Goal: Task Accomplishment & Management: Complete application form

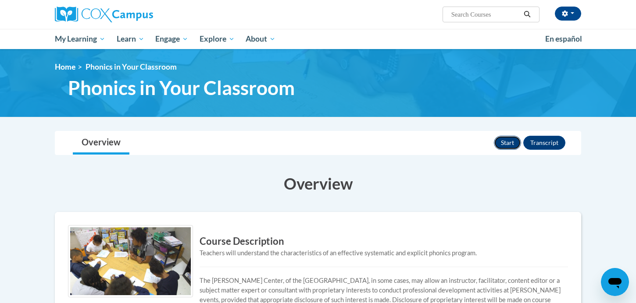
click at [506, 142] on button "Start" at bounding box center [507, 143] width 27 height 14
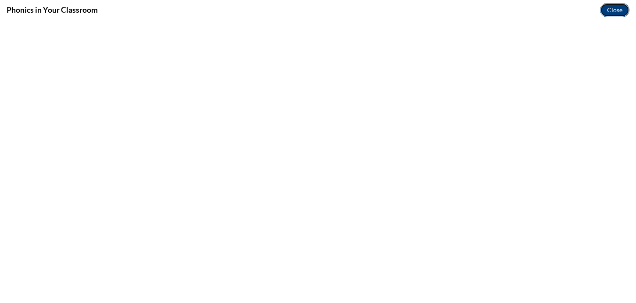
click at [613, 7] on button "Close" at bounding box center [614, 10] width 29 height 14
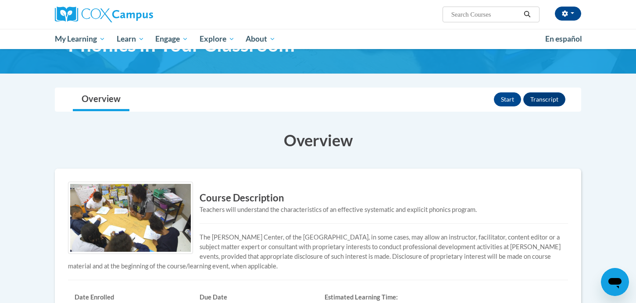
scroll to position [43, 0]
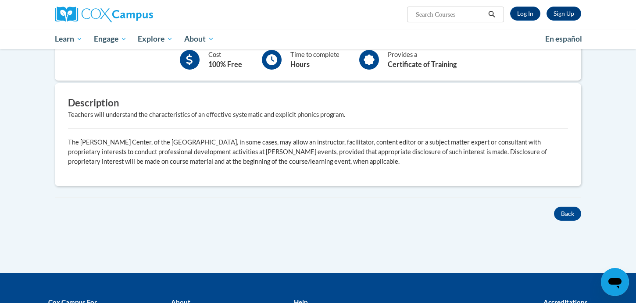
scroll to position [184, 0]
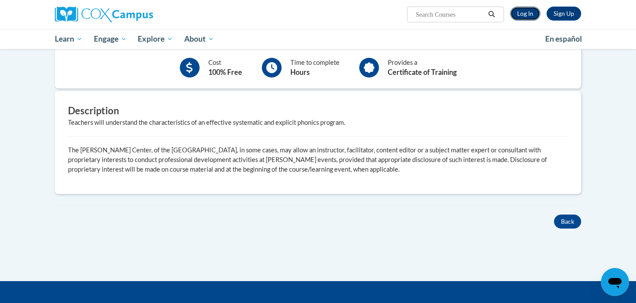
click at [529, 16] on link "Log In" at bounding box center [525, 14] width 30 height 14
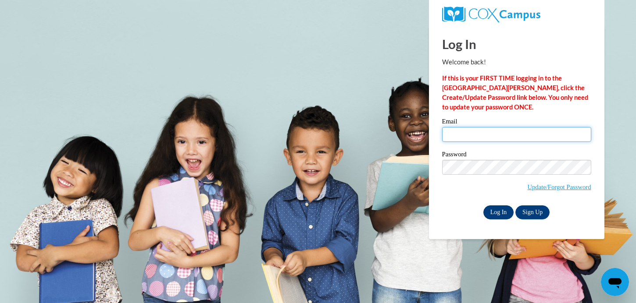
type input "shellel@mcfsd.org"
click at [498, 212] on input "Log In" at bounding box center [498, 213] width 31 height 14
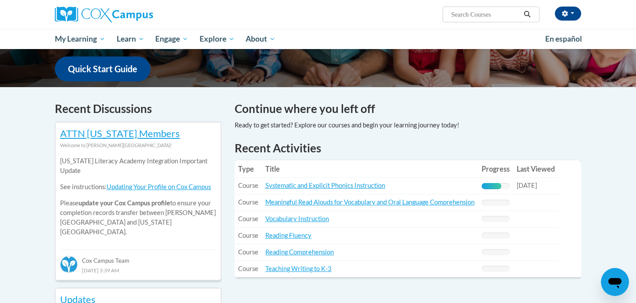
scroll to position [223, 0]
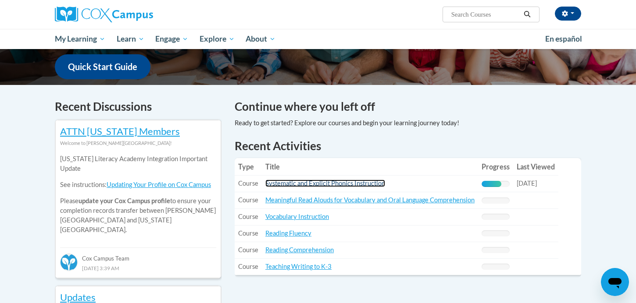
click at [328, 185] on link "Systematic and Explicit Phonics Instruction" at bounding box center [325, 183] width 120 height 7
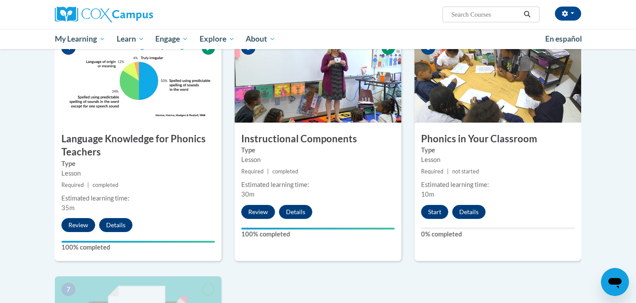
scroll to position [427, 0]
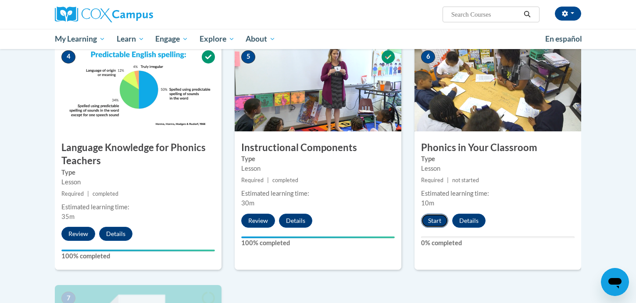
click at [435, 225] on button "Start" at bounding box center [434, 221] width 27 height 14
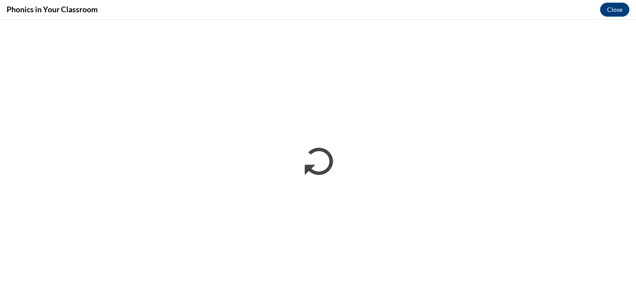
scroll to position [0, 0]
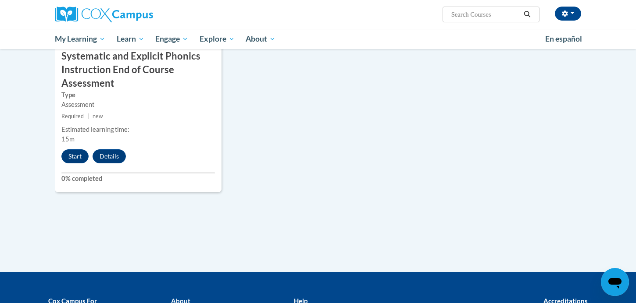
scroll to position [759, 0]
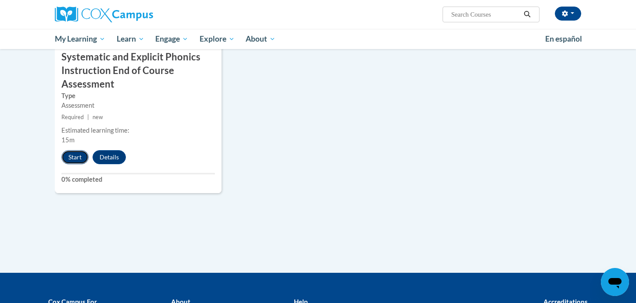
click at [75, 158] on button "Start" at bounding box center [74, 157] width 27 height 14
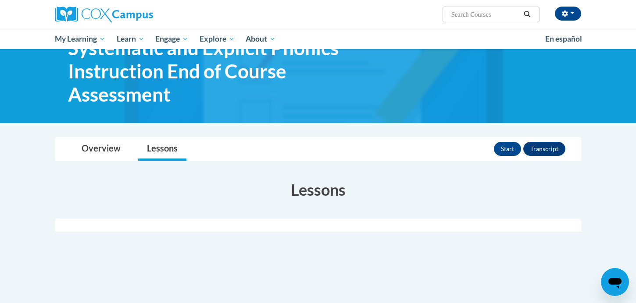
scroll to position [36, 0]
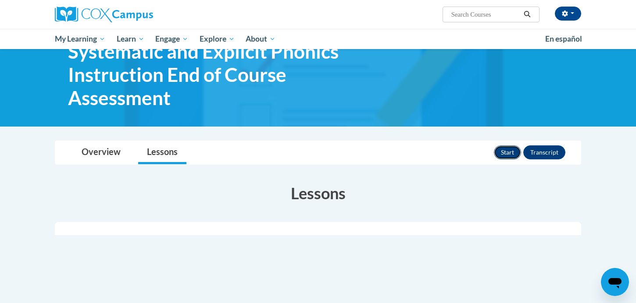
click at [511, 154] on button "Start" at bounding box center [507, 153] width 27 height 14
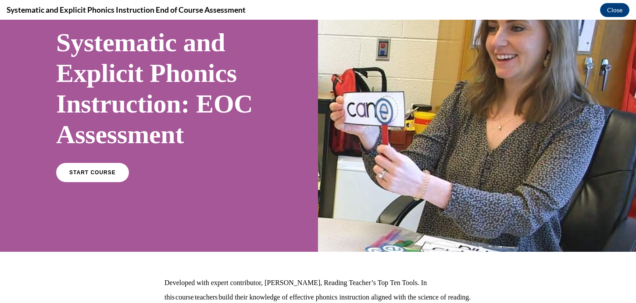
scroll to position [62, 0]
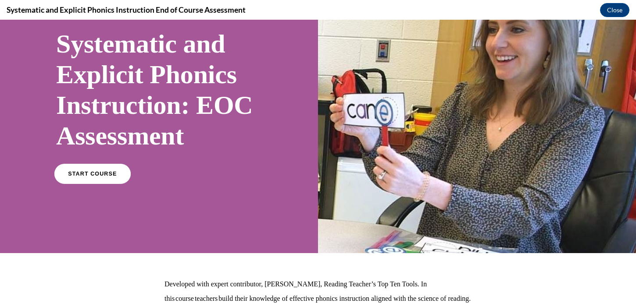
click at [92, 175] on span "START COURSE" at bounding box center [92, 174] width 49 height 7
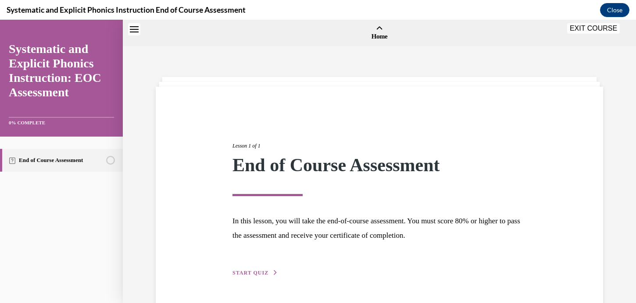
scroll to position [27, 0]
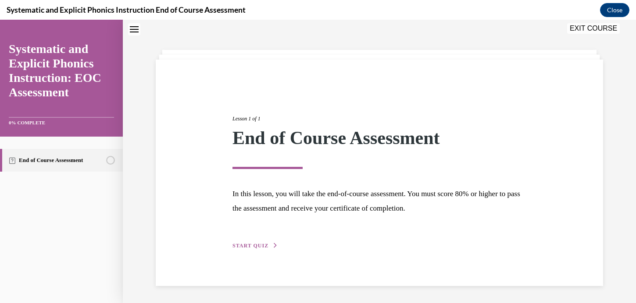
click at [251, 246] on span "START QUIZ" at bounding box center [250, 246] width 36 height 6
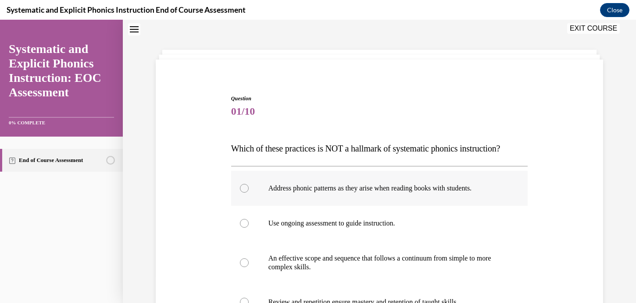
click at [332, 192] on p "Address phonic patterns as they arise when reading books with students." at bounding box center [387, 188] width 238 height 9
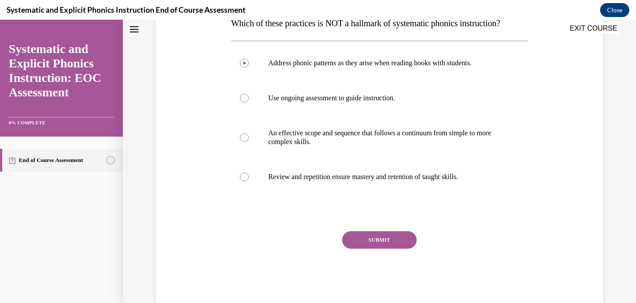
click at [374, 240] on button "SUBMIT" at bounding box center [379, 241] width 75 height 18
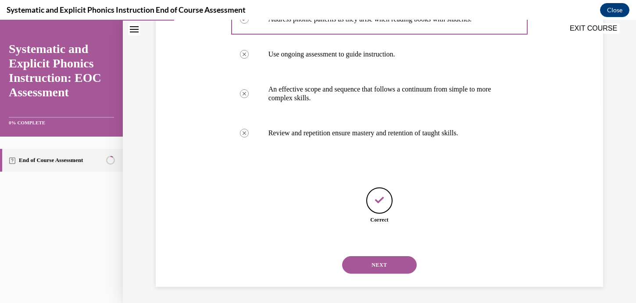
scroll to position [198, 0]
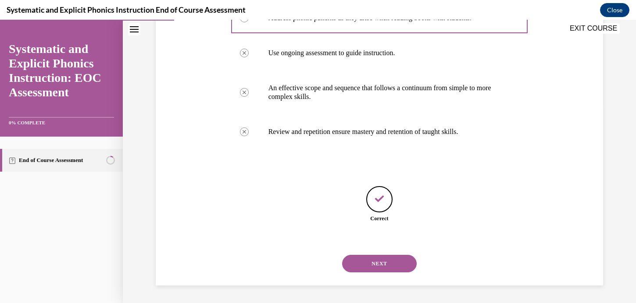
click at [378, 260] on button "NEXT" at bounding box center [379, 264] width 75 height 18
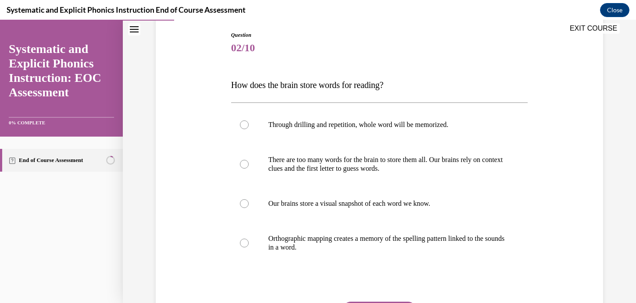
scroll to position [99, 0]
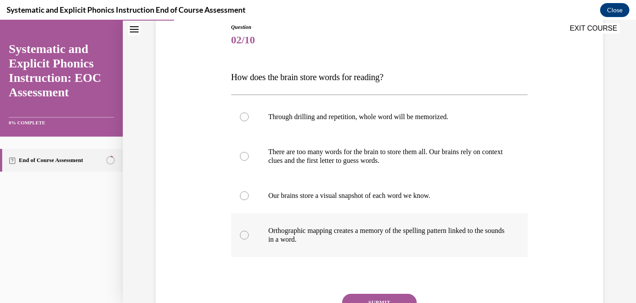
click at [374, 230] on p "Orthographic mapping creates a memory of the spelling pattern linked to the sou…" at bounding box center [387, 236] width 238 height 18
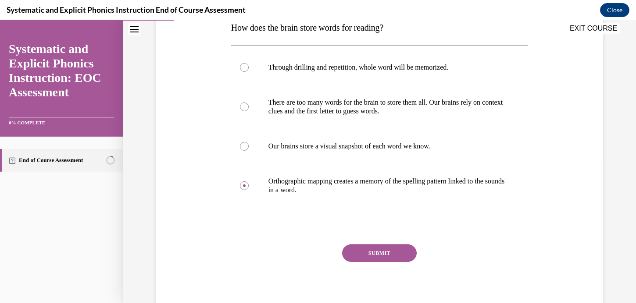
click at [371, 254] on button "SUBMIT" at bounding box center [379, 254] width 75 height 18
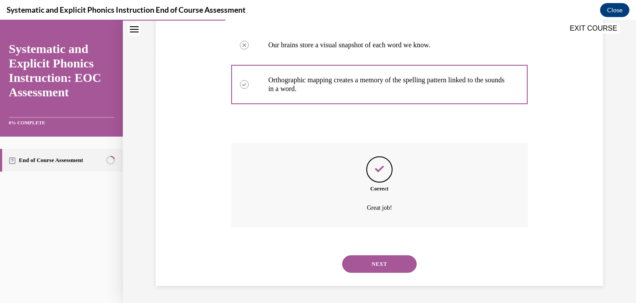
scroll to position [250, 0]
click at [370, 275] on div "NEXT" at bounding box center [379, 263] width 297 height 35
click at [370, 269] on button "NEXT" at bounding box center [379, 264] width 75 height 18
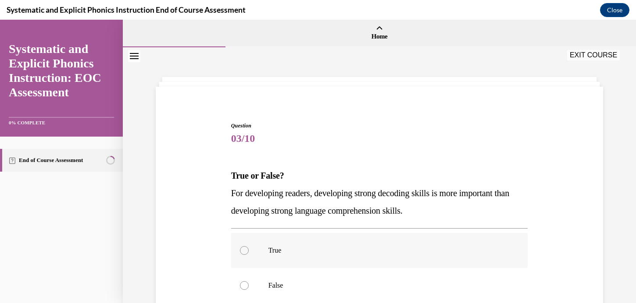
click at [370, 254] on p "True" at bounding box center [387, 250] width 238 height 9
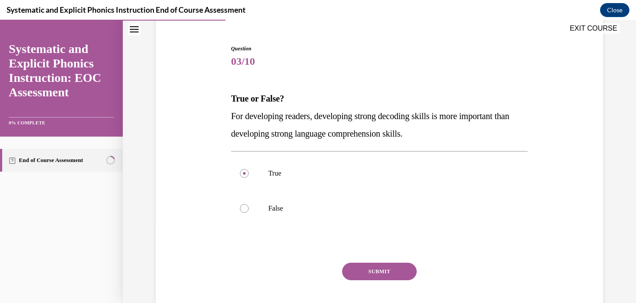
click at [374, 269] on button "SUBMIT" at bounding box center [379, 272] width 75 height 18
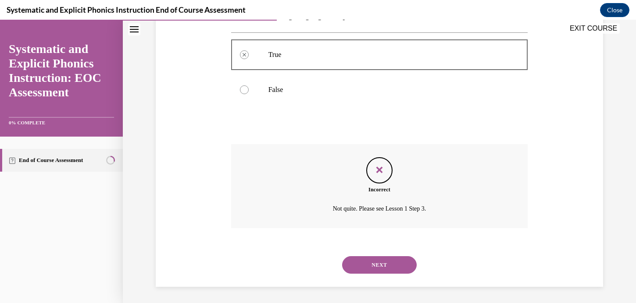
scroll to position [197, 0]
click at [374, 267] on button "NEXT" at bounding box center [379, 264] width 75 height 18
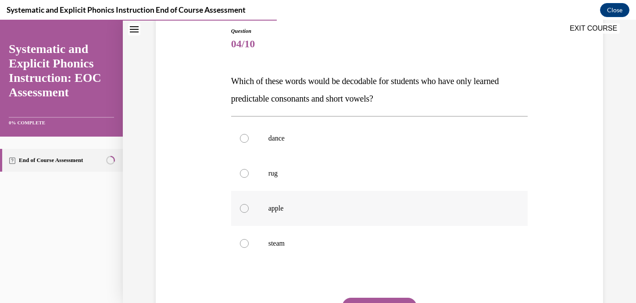
scroll to position [98, 0]
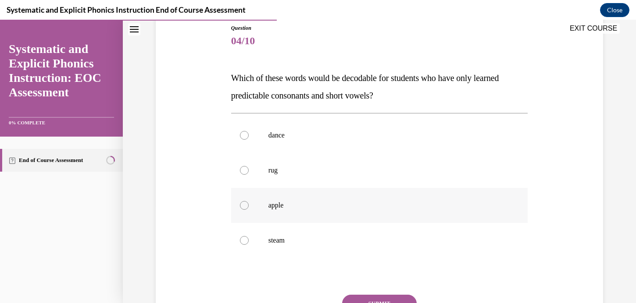
click at [372, 197] on div at bounding box center [379, 205] width 297 height 35
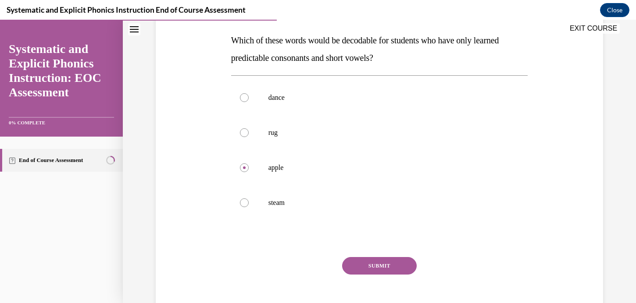
click at [389, 273] on button "SUBMIT" at bounding box center [379, 266] width 75 height 18
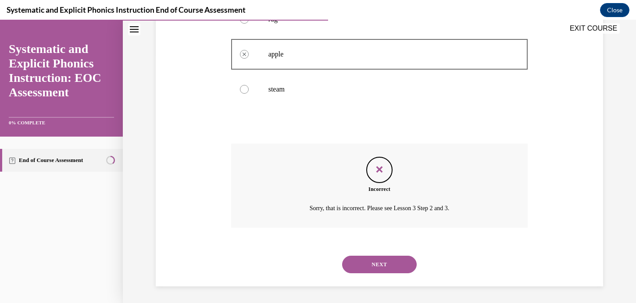
scroll to position [250, 0]
click at [389, 259] on button "NEXT" at bounding box center [379, 264] width 75 height 18
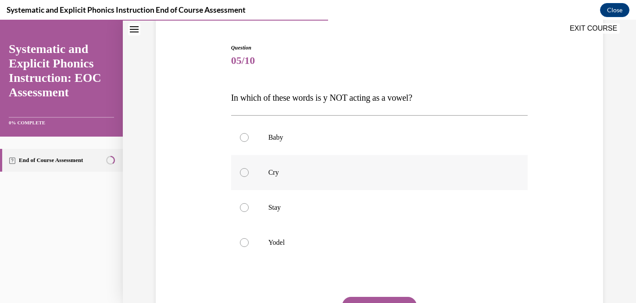
scroll to position [83, 0]
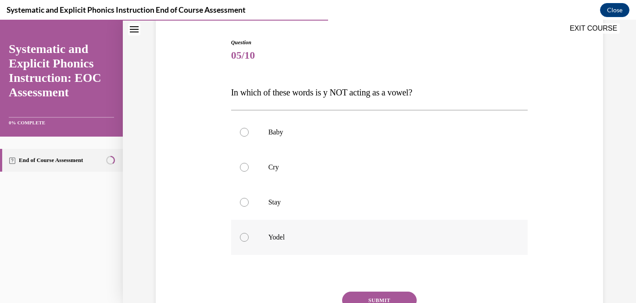
click at [377, 246] on div at bounding box center [379, 237] width 297 height 35
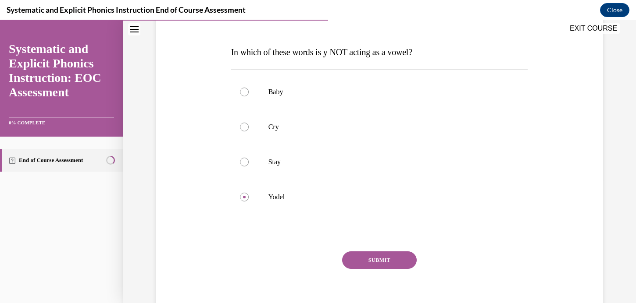
click at [386, 262] on button "SUBMIT" at bounding box center [379, 261] width 75 height 18
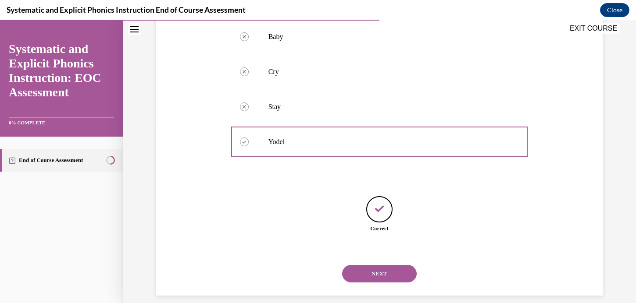
scroll to position [189, 0]
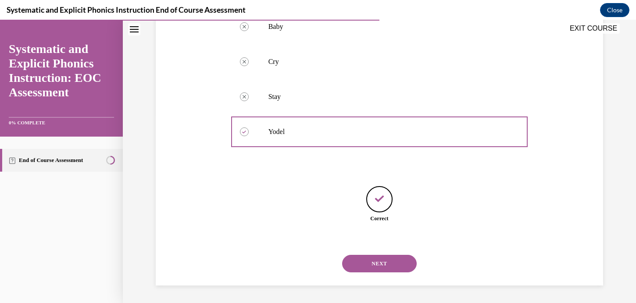
click at [378, 267] on button "NEXT" at bounding box center [379, 264] width 75 height 18
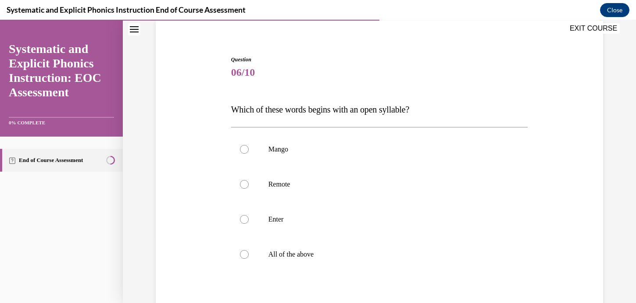
scroll to position [67, 0]
click at [374, 261] on div at bounding box center [379, 253] width 297 height 35
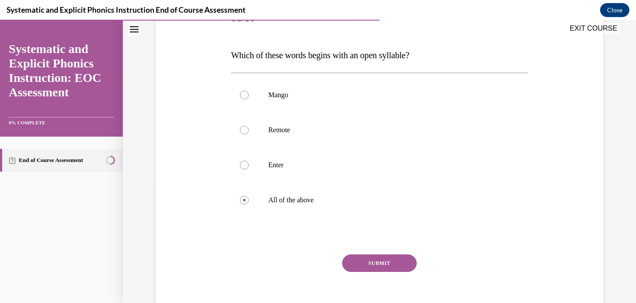
click at [374, 263] on button "SUBMIT" at bounding box center [379, 264] width 75 height 18
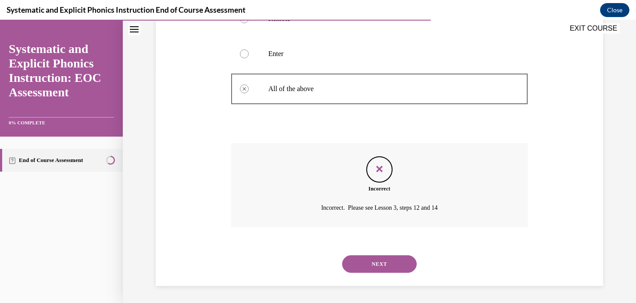
scroll to position [232, 0]
click at [374, 263] on button "NEXT" at bounding box center [379, 264] width 75 height 18
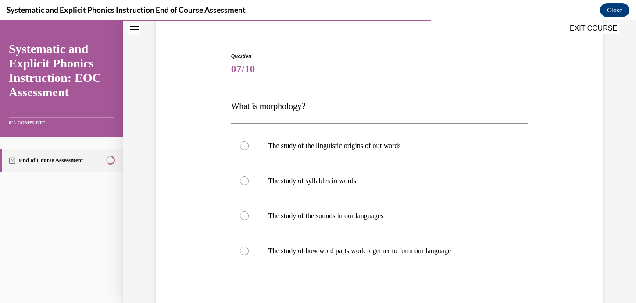
scroll to position [71, 0]
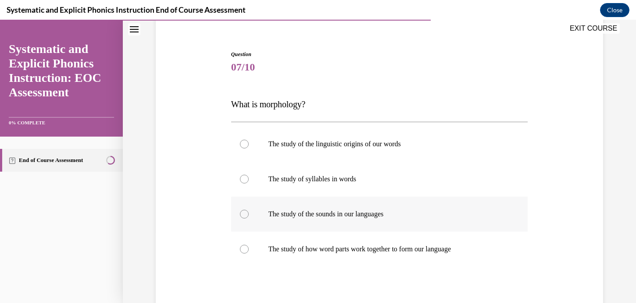
click at [380, 223] on div at bounding box center [379, 214] width 297 height 35
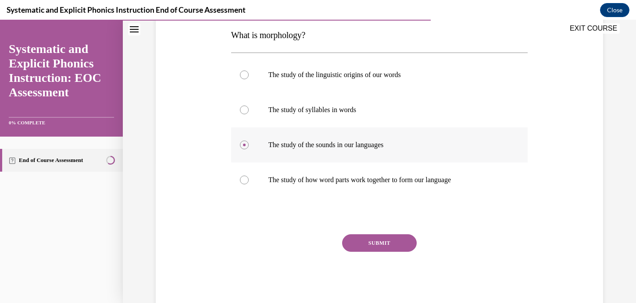
scroll to position [142, 0]
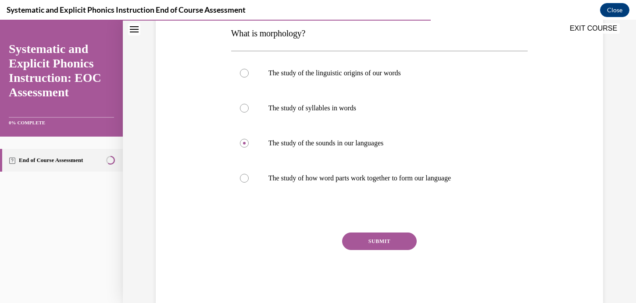
click at [380, 254] on div "SUBMIT" at bounding box center [379, 255] width 297 height 44
click at [380, 249] on button "SUBMIT" at bounding box center [379, 242] width 75 height 18
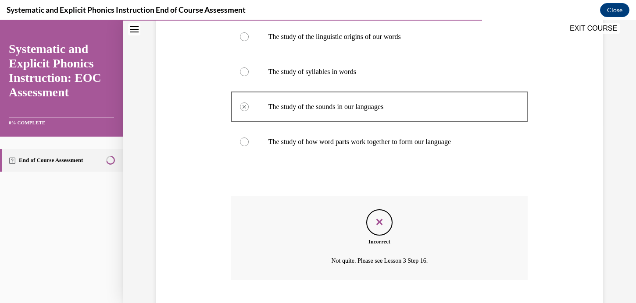
scroll to position [232, 0]
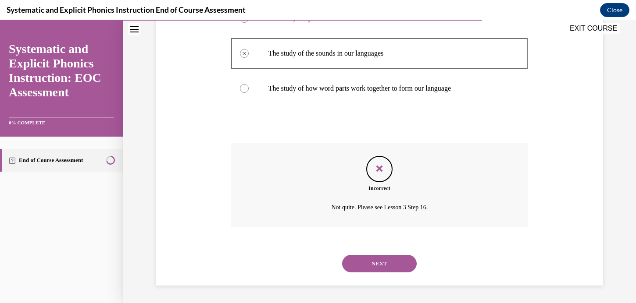
click at [378, 264] on button "NEXT" at bounding box center [379, 264] width 75 height 18
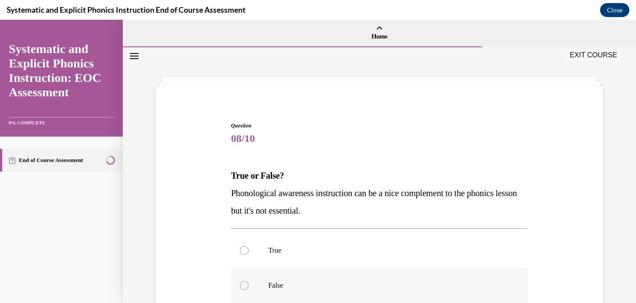
click at [367, 284] on p "False" at bounding box center [387, 285] width 238 height 9
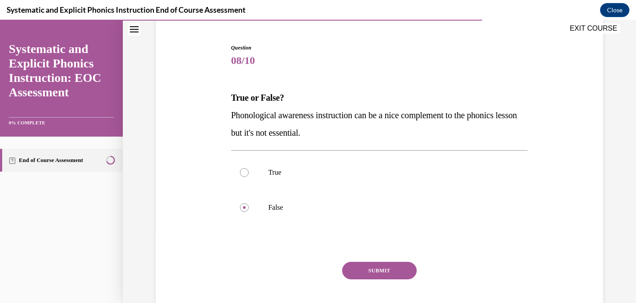
click at [369, 272] on button "SUBMIT" at bounding box center [379, 271] width 75 height 18
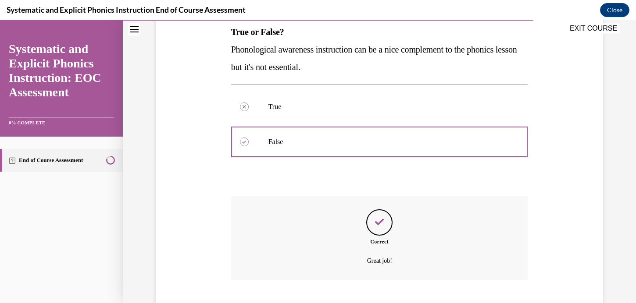
scroll to position [197, 0]
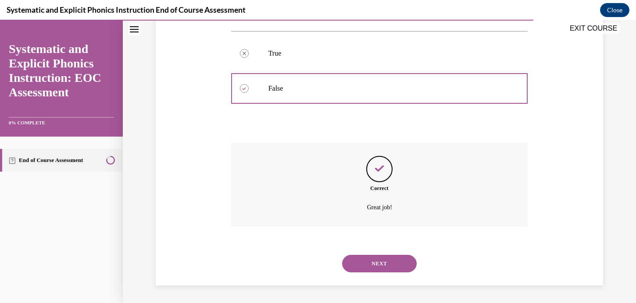
click at [374, 262] on button "NEXT" at bounding box center [379, 264] width 75 height 18
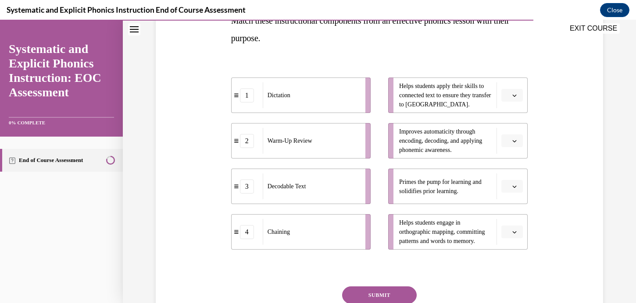
scroll to position [159, 0]
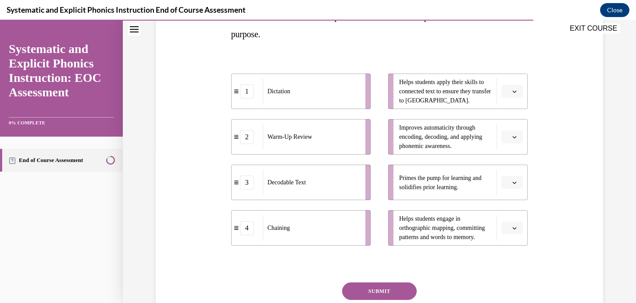
click at [514, 183] on icon "button" at bounding box center [515, 183] width 4 height 2
click at [511, 237] on div "2" at bounding box center [511, 237] width 22 height 18
click at [517, 140] on button "button" at bounding box center [511, 137] width 21 height 13
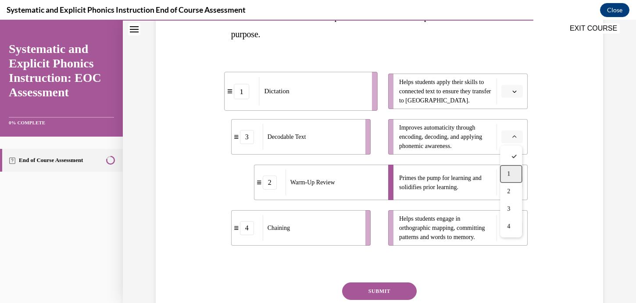
click at [509, 175] on span "1" at bounding box center [508, 174] width 3 height 7
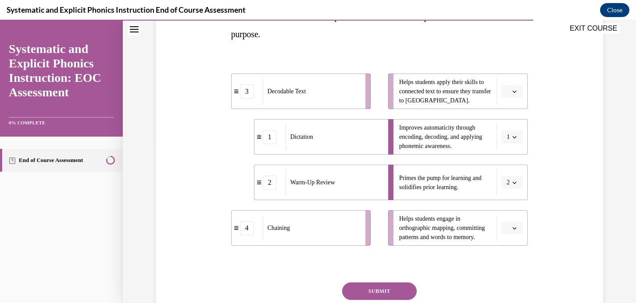
click at [519, 86] on button "button" at bounding box center [511, 91] width 21 height 13
click at [517, 160] on div "3" at bounding box center [511, 164] width 22 height 18
click at [510, 225] on button "button" at bounding box center [511, 228] width 21 height 13
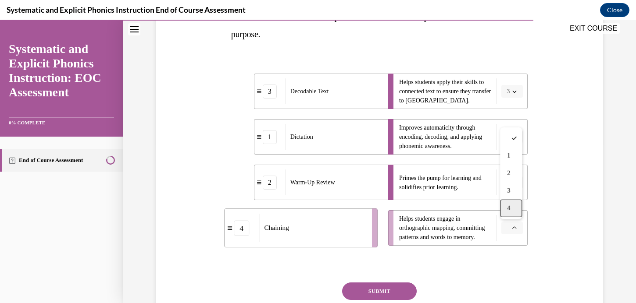
click at [512, 210] on div "4" at bounding box center [511, 209] width 22 height 18
click at [393, 299] on button "SUBMIT" at bounding box center [379, 292] width 75 height 18
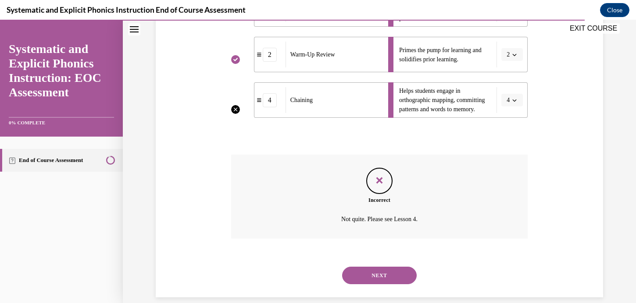
scroll to position [299, 0]
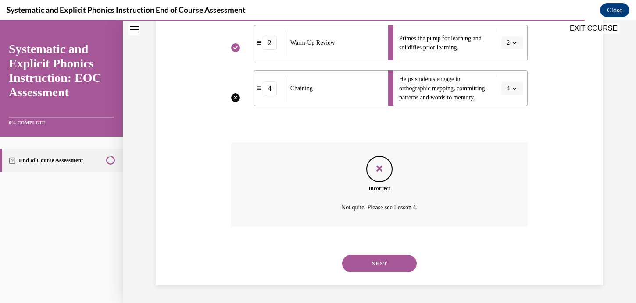
click at [377, 265] on button "NEXT" at bounding box center [379, 264] width 75 height 18
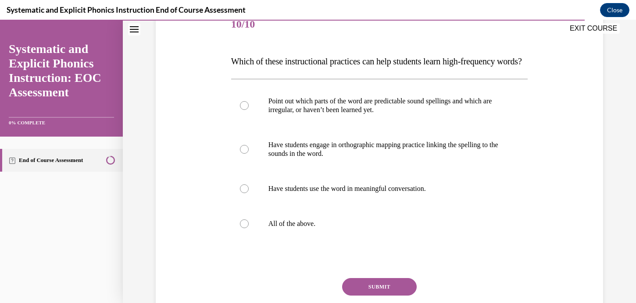
scroll to position [121, 0]
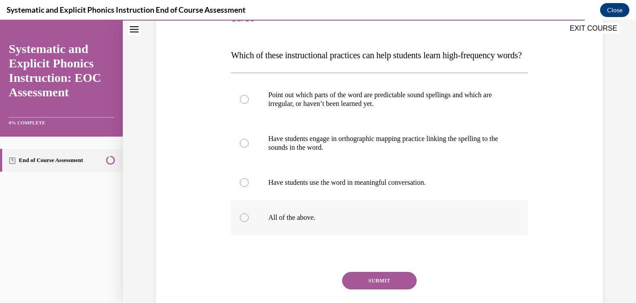
click at [298, 222] on p "All of the above." at bounding box center [387, 218] width 238 height 9
click at [380, 290] on button "SUBMIT" at bounding box center [379, 281] width 75 height 18
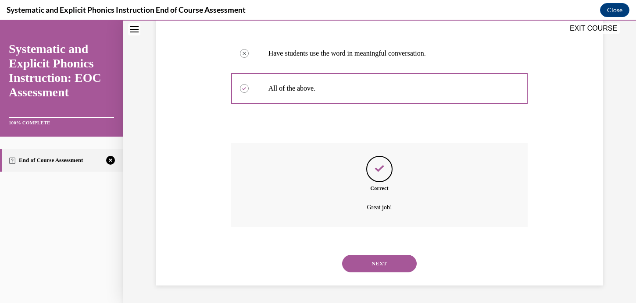
scroll to position [267, 0]
click at [383, 259] on button "NEXT" at bounding box center [379, 264] width 75 height 18
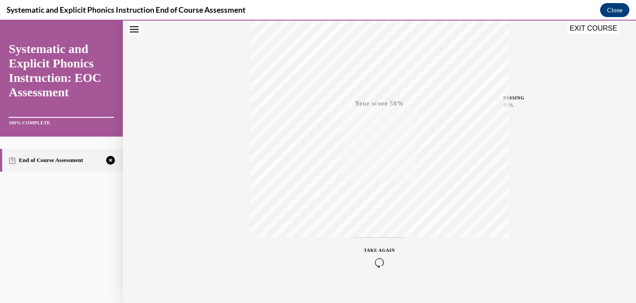
scroll to position [166, 0]
click at [380, 251] on icon "button" at bounding box center [379, 250] width 31 height 10
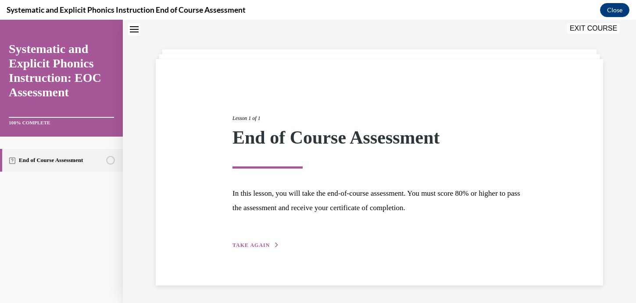
click at [256, 242] on span "TAKE AGAIN" at bounding box center [250, 245] width 37 height 6
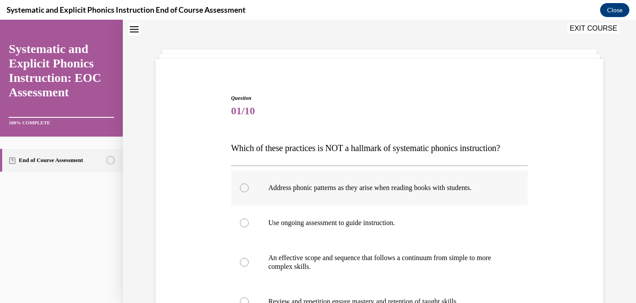
click at [465, 185] on p "Address phonic patterns as they arise when reading books with students." at bounding box center [387, 188] width 238 height 9
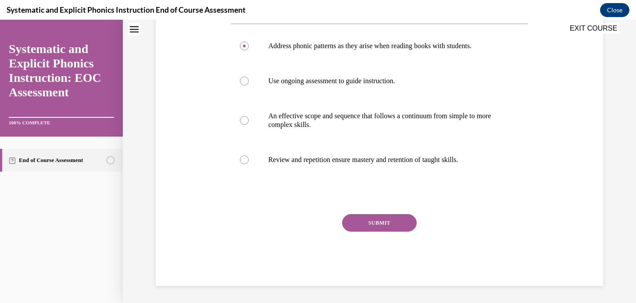
click at [401, 221] on button "SUBMIT" at bounding box center [379, 223] width 75 height 18
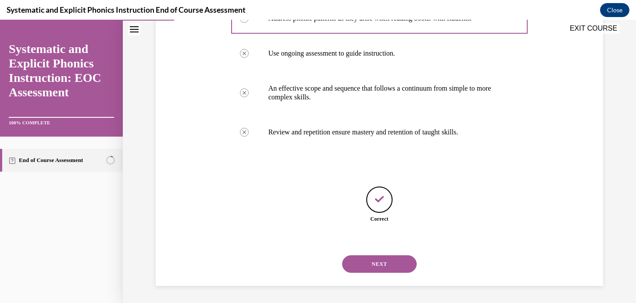
scroll to position [198, 0]
click at [401, 258] on button "NEXT" at bounding box center [379, 264] width 75 height 18
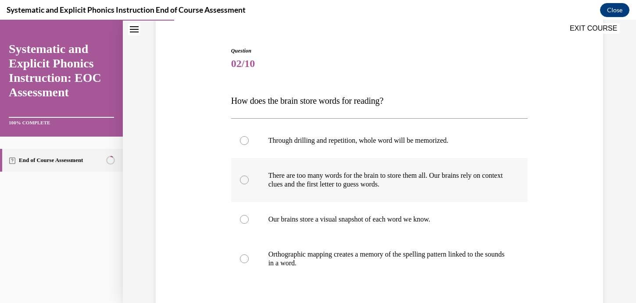
scroll to position [105, 0]
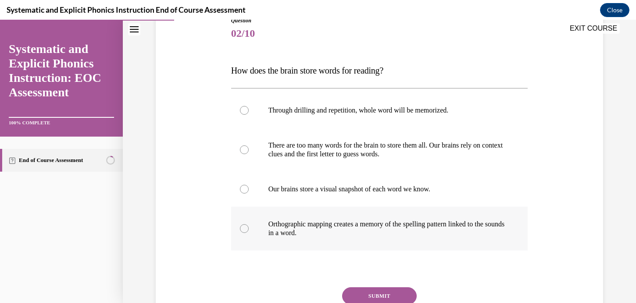
click at [395, 235] on p "Orthographic mapping creates a memory of the spelling pattern linked to the sou…" at bounding box center [387, 229] width 238 height 18
click at [383, 297] on button "SUBMIT" at bounding box center [379, 297] width 75 height 18
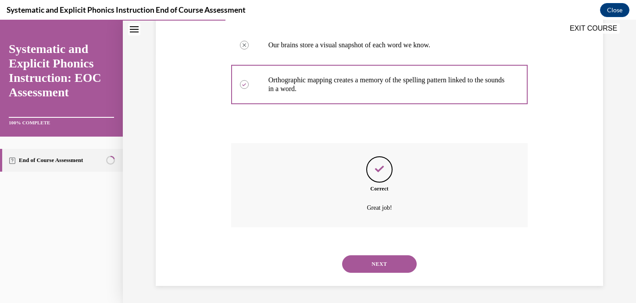
scroll to position [250, 0]
click at [381, 264] on button "NEXT" at bounding box center [379, 264] width 75 height 18
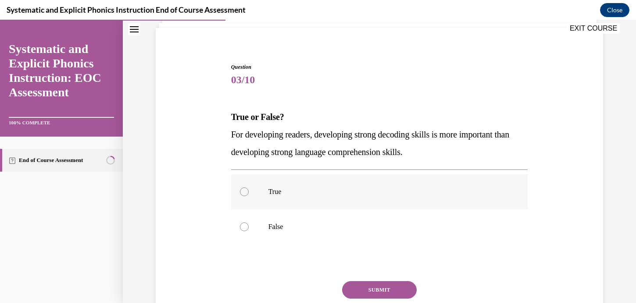
scroll to position [60, 0]
click at [418, 240] on div at bounding box center [379, 226] width 297 height 35
click at [392, 285] on button "SUBMIT" at bounding box center [379, 290] width 75 height 18
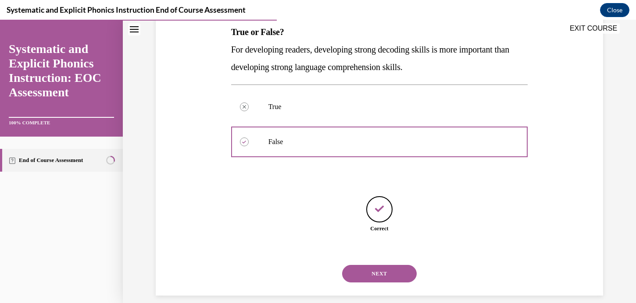
scroll to position [154, 0]
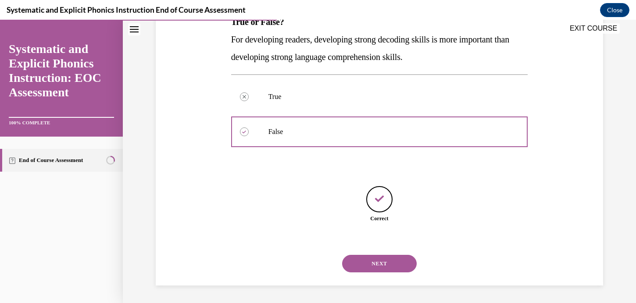
click at [393, 264] on button "NEXT" at bounding box center [379, 264] width 75 height 18
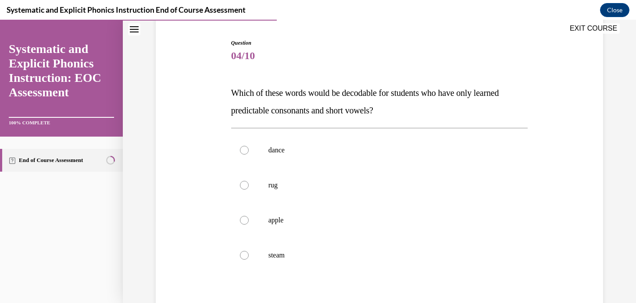
scroll to position [88, 0]
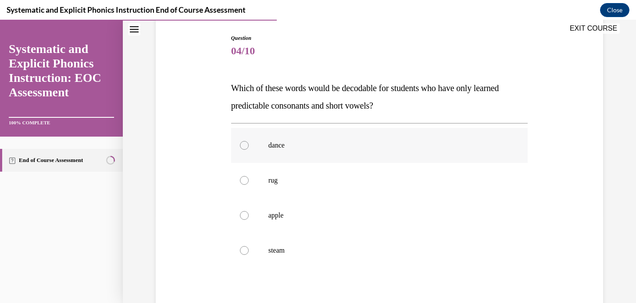
click at [374, 145] on p "dance" at bounding box center [387, 145] width 238 height 9
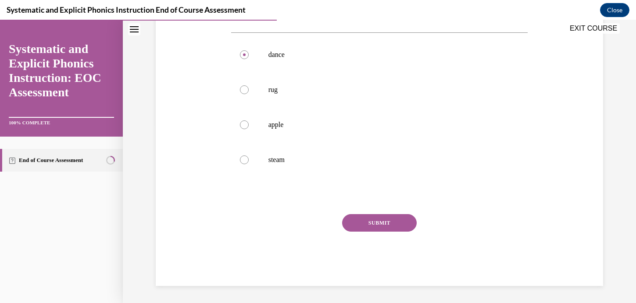
click at [379, 221] on button "SUBMIT" at bounding box center [379, 223] width 75 height 18
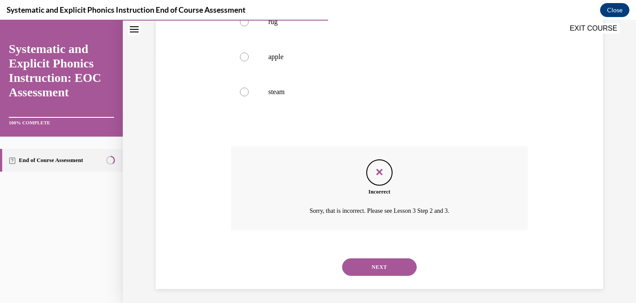
scroll to position [250, 0]
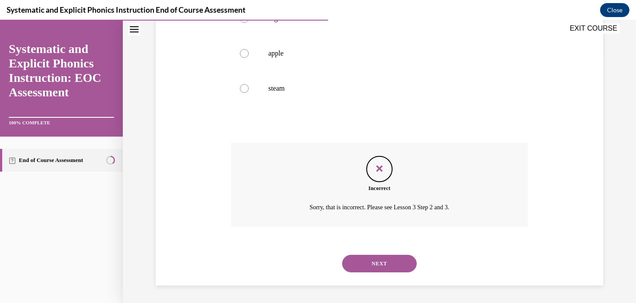
click at [381, 274] on div "NEXT" at bounding box center [379, 263] width 297 height 35
click at [382, 267] on button "NEXT" at bounding box center [379, 264] width 75 height 18
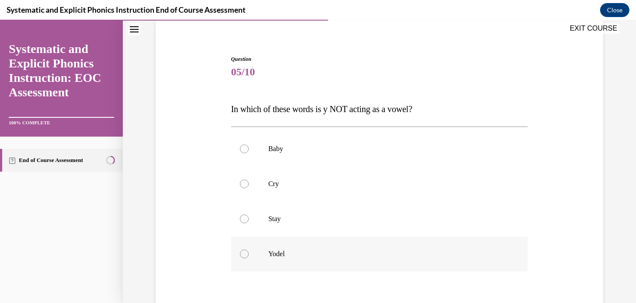
click at [382, 265] on div at bounding box center [379, 254] width 297 height 35
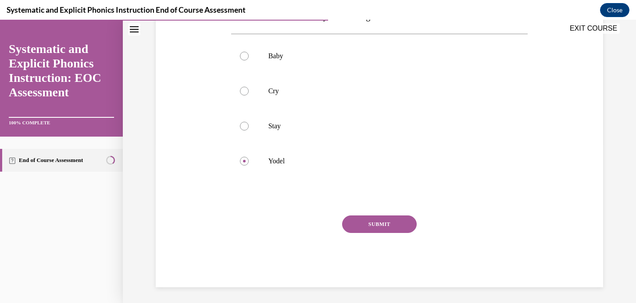
click at [381, 228] on button "SUBMIT" at bounding box center [379, 225] width 75 height 18
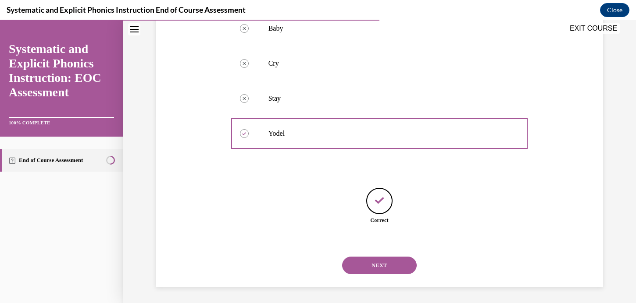
scroll to position [189, 0]
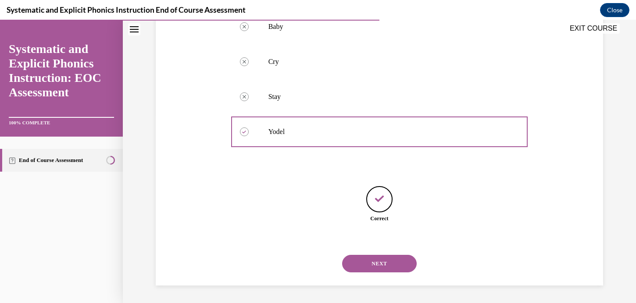
click at [370, 261] on button "NEXT" at bounding box center [379, 264] width 75 height 18
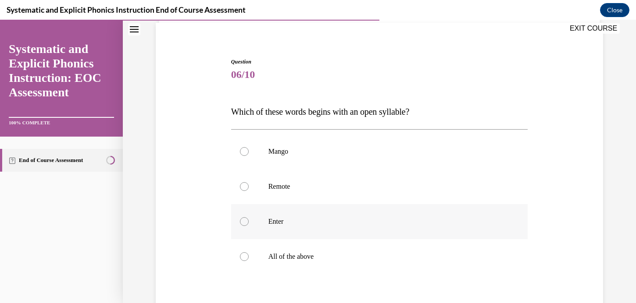
scroll to position [70, 0]
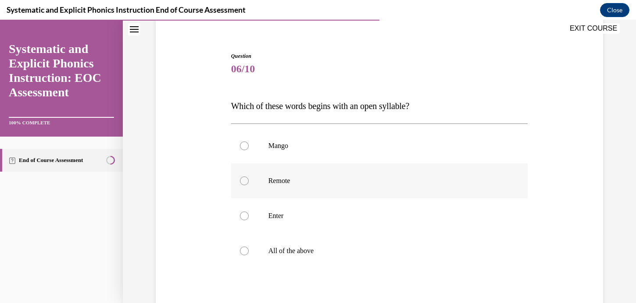
click at [294, 188] on div at bounding box center [379, 181] width 297 height 35
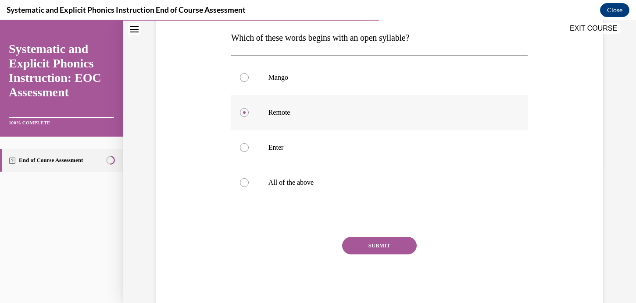
scroll to position [161, 0]
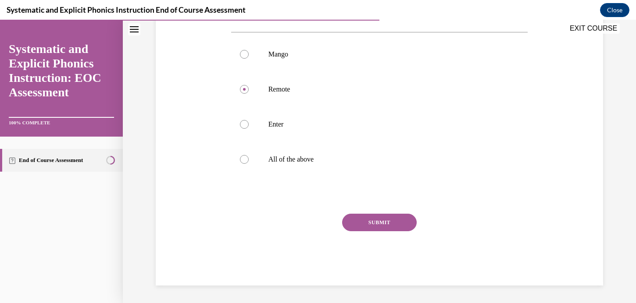
click at [397, 224] on button "SUBMIT" at bounding box center [379, 223] width 75 height 18
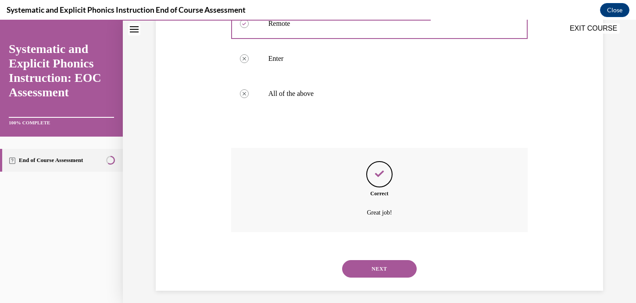
scroll to position [232, 0]
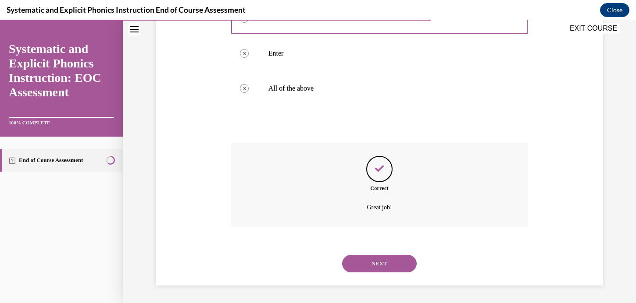
click at [370, 261] on button "NEXT" at bounding box center [379, 264] width 75 height 18
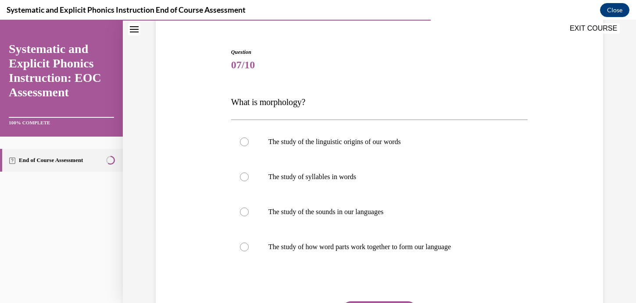
scroll to position [74, 0]
click at [370, 260] on div at bounding box center [379, 246] width 297 height 35
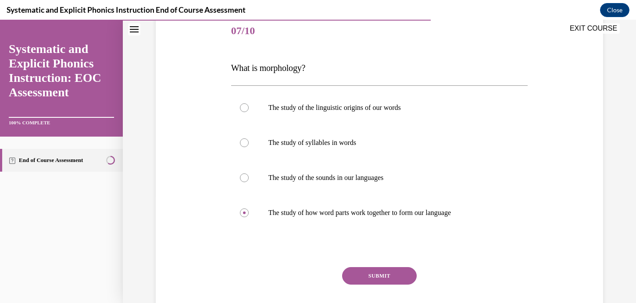
click at [374, 270] on button "SUBMIT" at bounding box center [379, 276] width 75 height 18
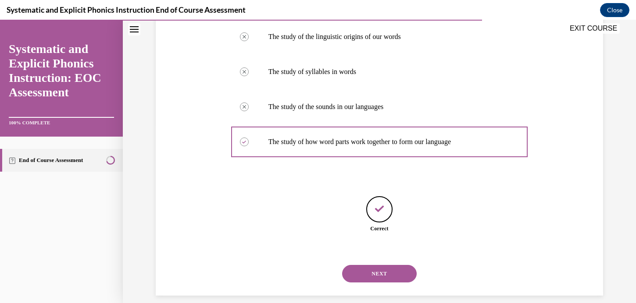
scroll to position [189, 0]
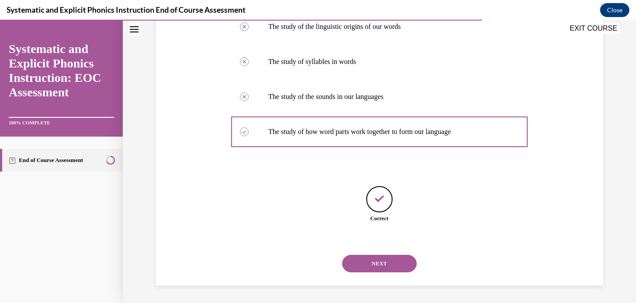
click at [374, 270] on button "NEXT" at bounding box center [379, 264] width 75 height 18
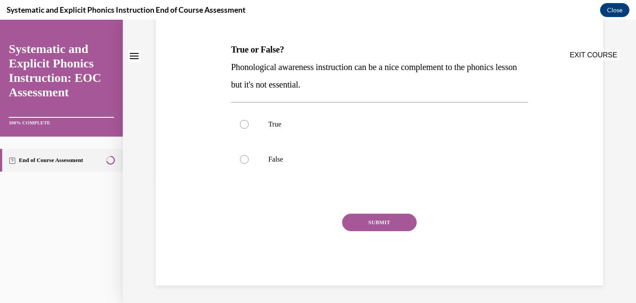
scroll to position [0, 0]
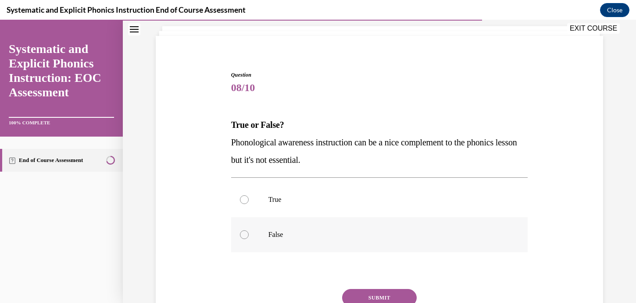
click at [356, 235] on p "False" at bounding box center [387, 235] width 238 height 9
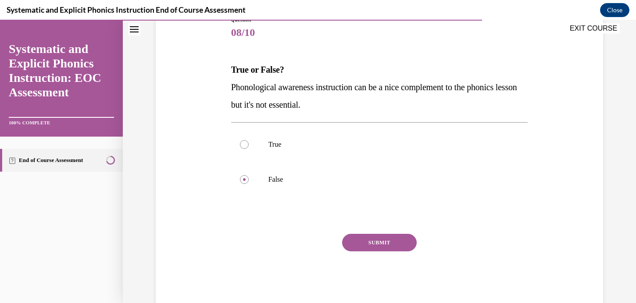
click at [364, 246] on button "SUBMIT" at bounding box center [379, 243] width 75 height 18
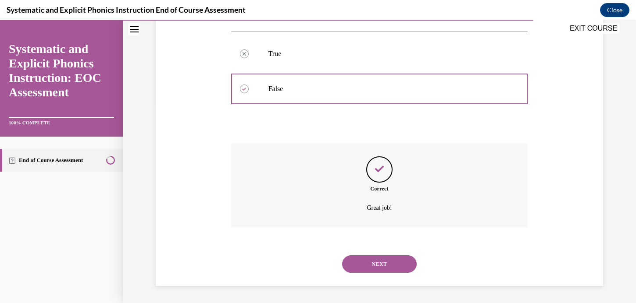
scroll to position [197, 0]
click at [374, 267] on button "NEXT" at bounding box center [379, 264] width 75 height 18
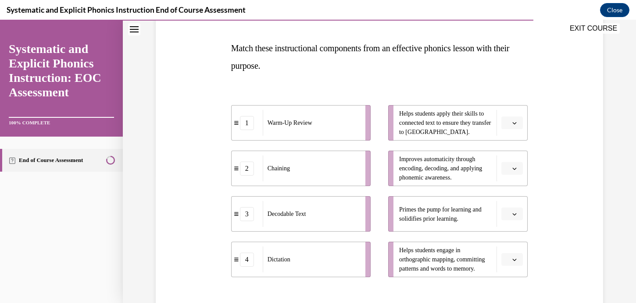
scroll to position [167, 0]
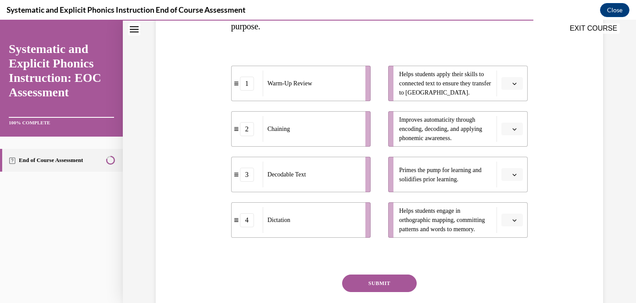
click at [516, 173] on icon "button" at bounding box center [514, 175] width 4 height 4
click at [510, 210] on span "1" at bounding box center [508, 211] width 3 height 7
click at [513, 125] on button "button" at bounding box center [511, 129] width 21 height 13
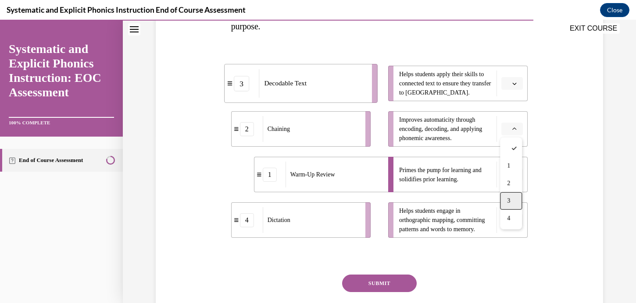
click at [509, 201] on span "3" at bounding box center [508, 201] width 3 height 7
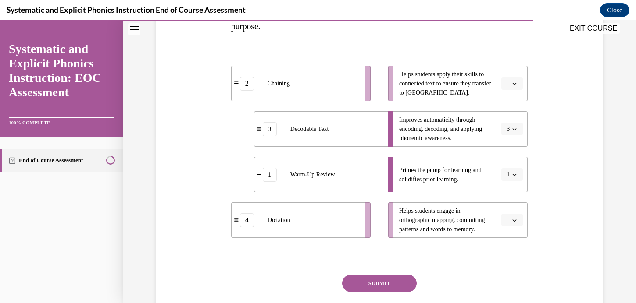
click at [517, 82] on span "button" at bounding box center [514, 84] width 6 height 6
click at [513, 169] on div "4" at bounding box center [511, 173] width 22 height 18
click at [512, 223] on button "button" at bounding box center [511, 220] width 21 height 13
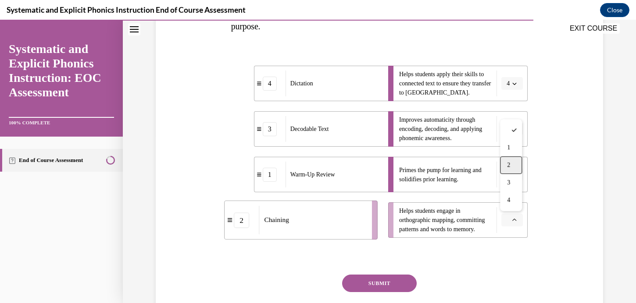
click at [511, 165] on div "2" at bounding box center [511, 166] width 22 height 18
click at [381, 280] on button "SUBMIT" at bounding box center [379, 284] width 75 height 18
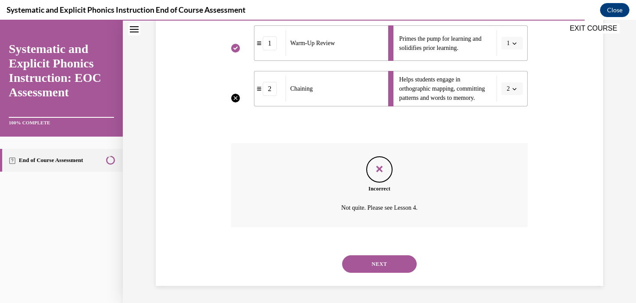
scroll to position [299, 0]
click at [384, 259] on button "NEXT" at bounding box center [379, 264] width 75 height 18
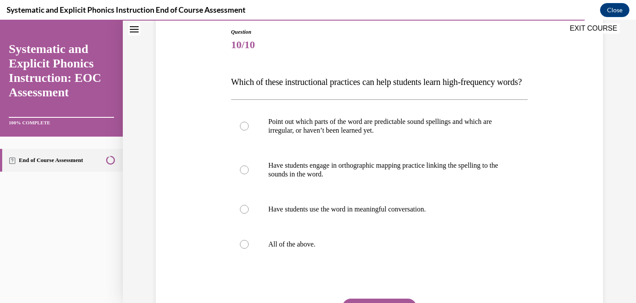
scroll to position [100, 0]
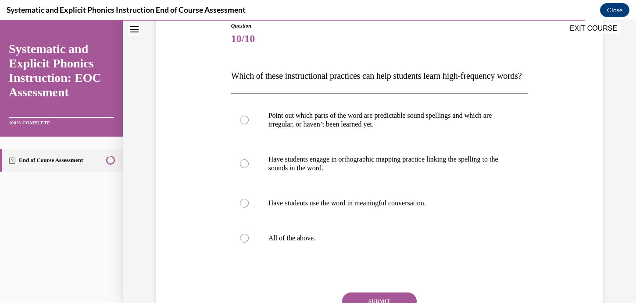
click at [384, 243] on p "All of the above." at bounding box center [387, 238] width 238 height 9
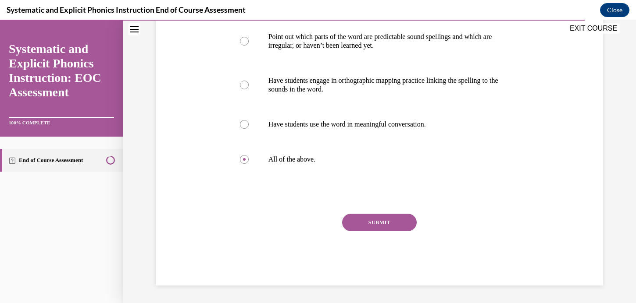
click at [383, 227] on button "SUBMIT" at bounding box center [379, 223] width 75 height 18
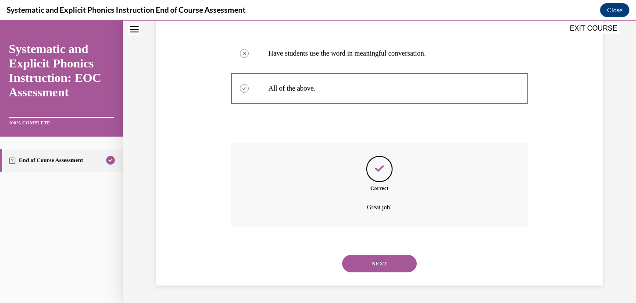
scroll to position [267, 0]
click at [381, 265] on button "NEXT" at bounding box center [379, 264] width 75 height 18
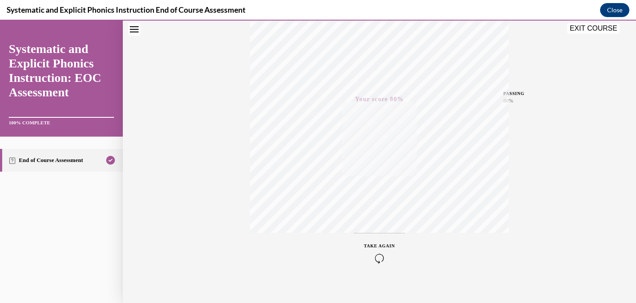
scroll to position [166, 0]
click at [600, 27] on button "EXIT COURSE" at bounding box center [593, 28] width 53 height 11
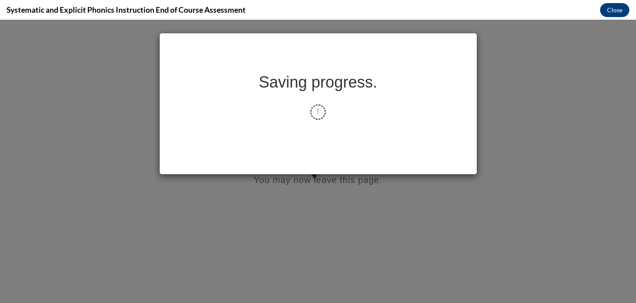
scroll to position [0, 0]
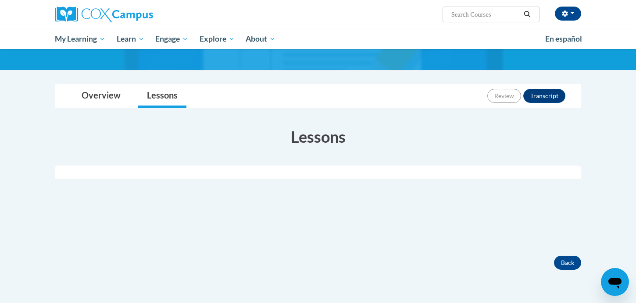
scroll to position [157, 0]
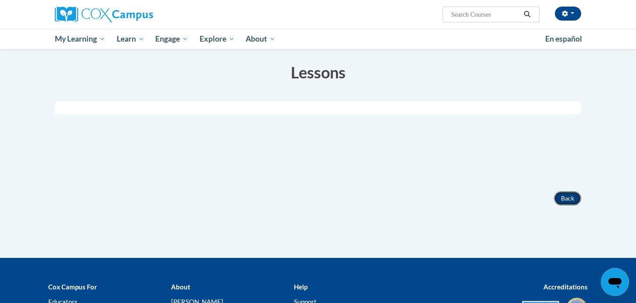
click at [574, 198] on button "Back" at bounding box center [567, 199] width 27 height 14
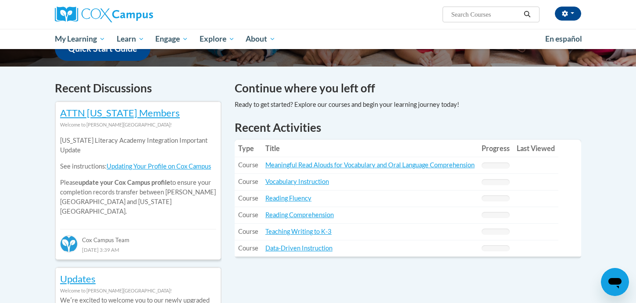
scroll to position [307, 0]
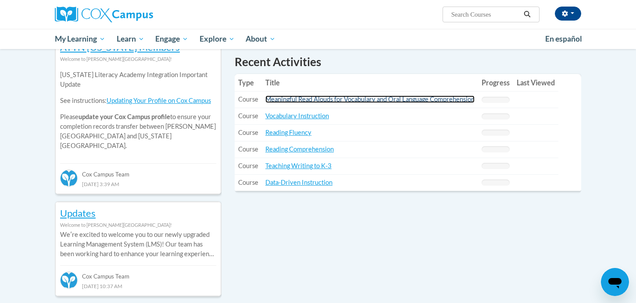
click at [385, 98] on link "Meaningful Read Alouds for Vocabulary and Oral Language Comprehension" at bounding box center [369, 99] width 209 height 7
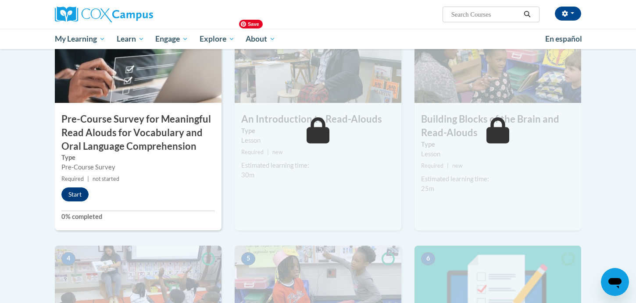
scroll to position [249, 0]
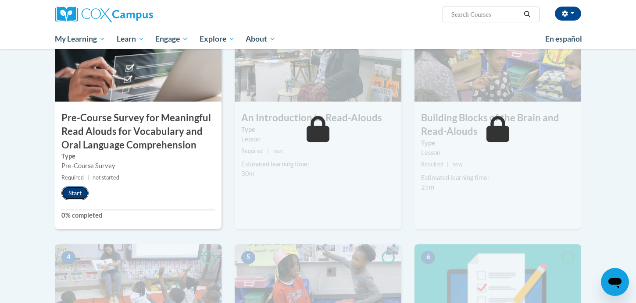
click at [68, 197] on button "Start" at bounding box center [74, 193] width 27 height 14
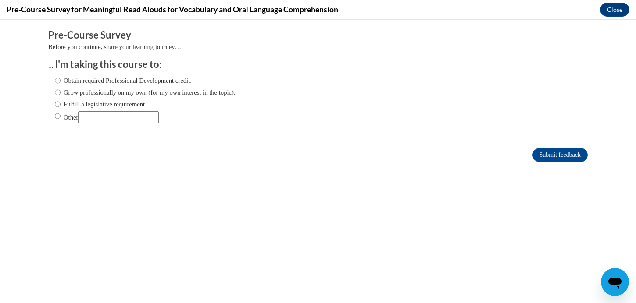
scroll to position [0, 0]
click at [57, 92] on input "Grow professionally on my own (for my own interest in the topic)." at bounding box center [58, 93] width 6 height 10
radio input "true"
click at [529, 160] on div "Submit feedback" at bounding box center [317, 155] width 539 height 14
click at [553, 153] on input "Submit feedback" at bounding box center [559, 155] width 55 height 14
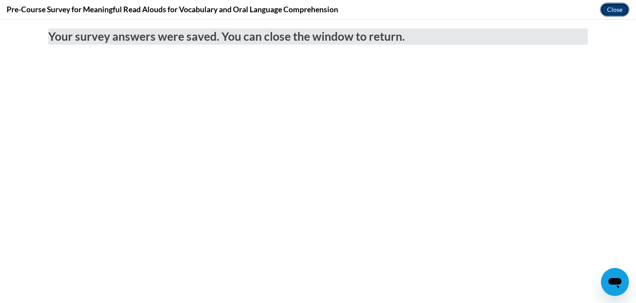
click at [613, 14] on button "Close" at bounding box center [614, 10] width 29 height 14
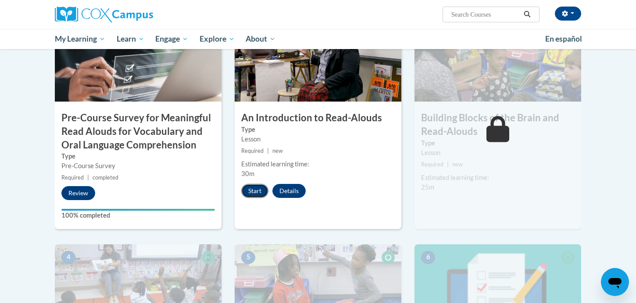
click at [260, 188] on button "Start" at bounding box center [254, 191] width 27 height 14
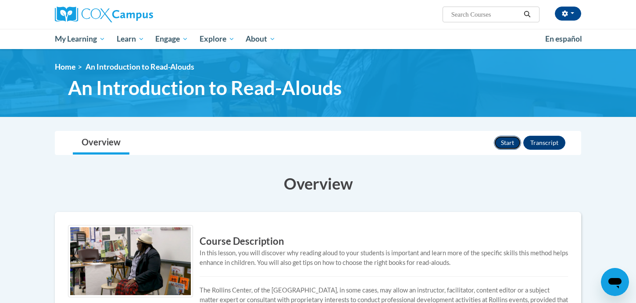
click at [500, 146] on button "Start" at bounding box center [507, 143] width 27 height 14
